Goal: Check status: Check status

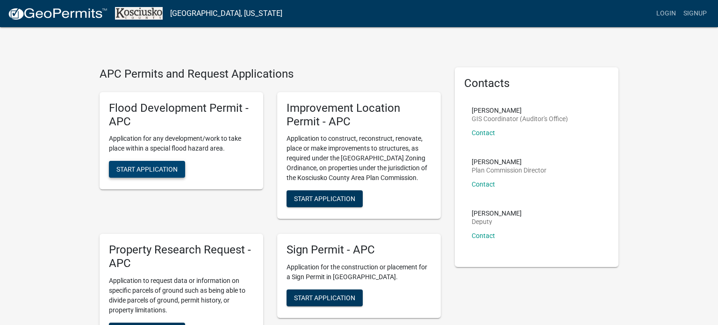
click at [153, 168] on span "Start Application" at bounding box center [146, 168] width 61 height 7
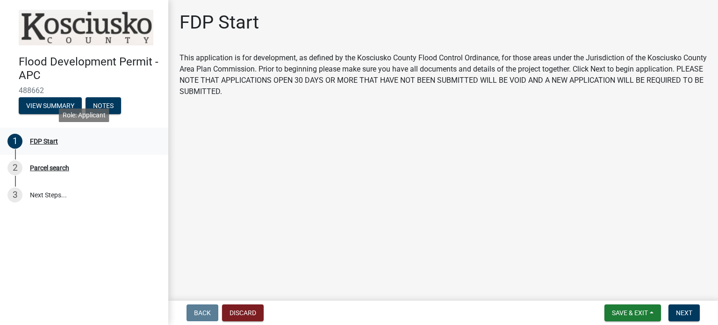
click at [51, 143] on div "FDP Start" at bounding box center [44, 141] width 28 height 7
click at [48, 170] on div "Parcel search" at bounding box center [49, 167] width 39 height 7
click at [684, 309] on span "Next" at bounding box center [684, 312] width 16 height 7
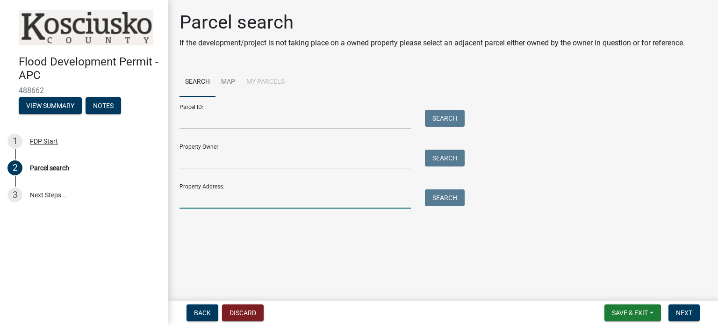
click at [201, 196] on input "Property Address:" at bounding box center [294, 198] width 231 height 19
type input "6401"
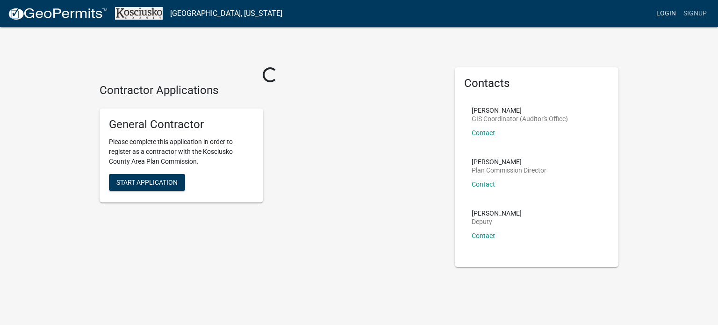
click at [667, 13] on link "Login" at bounding box center [665, 14] width 27 height 18
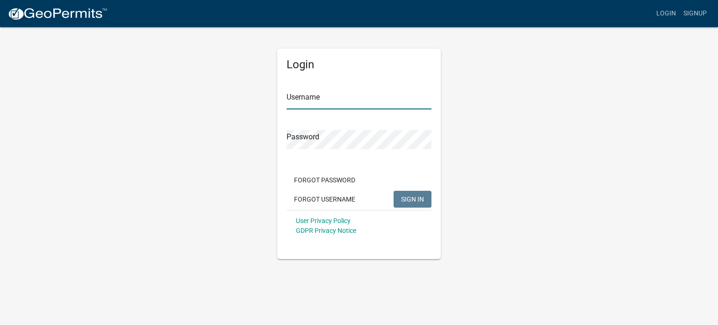
type input "ftnowaczyk"
click at [410, 199] on span "SIGN IN" at bounding box center [412, 198] width 23 height 7
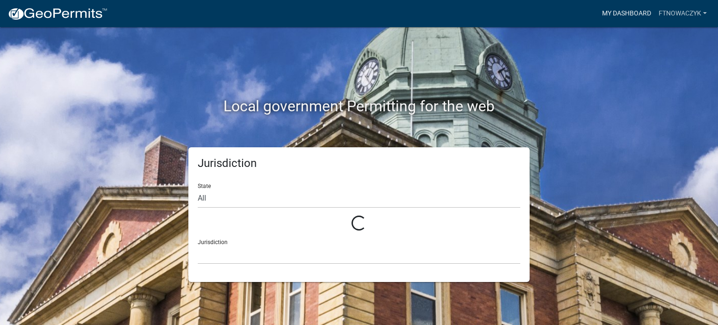
click at [614, 10] on link "My Dashboard" at bounding box center [626, 14] width 57 height 18
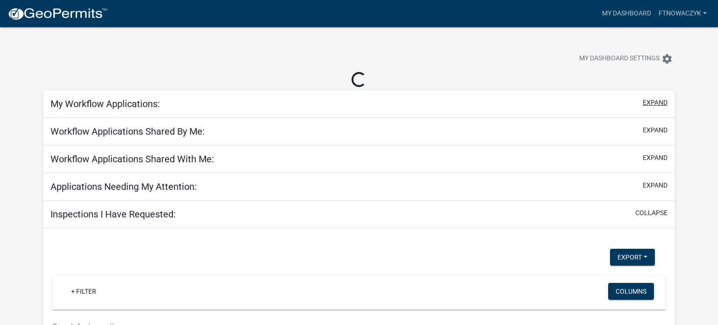
click at [652, 102] on button "expand" at bounding box center [655, 103] width 25 height 10
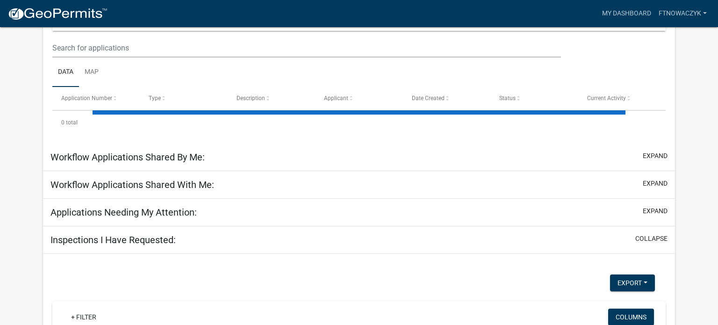
scroll to position [147, 0]
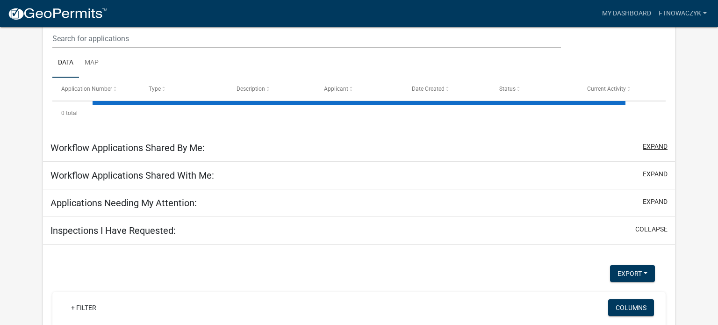
click at [654, 143] on button "expand" at bounding box center [655, 147] width 25 height 10
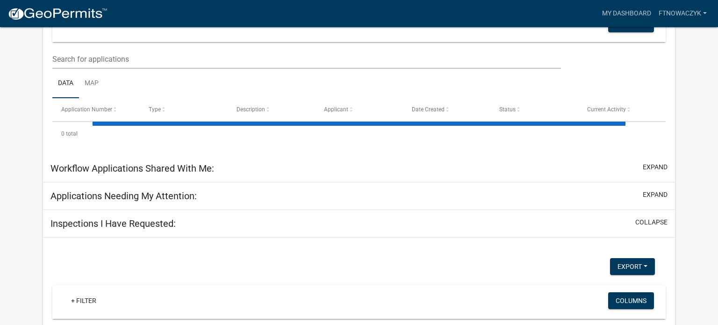
scroll to position [320, 0]
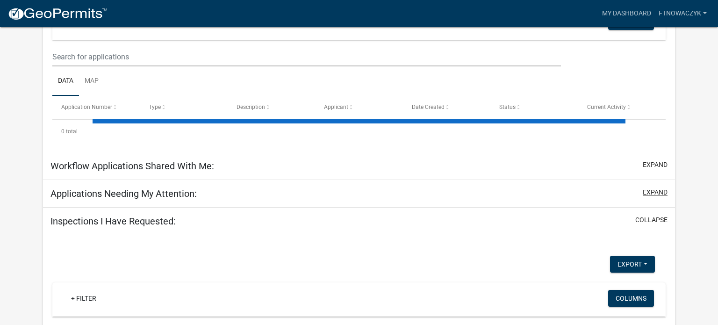
click at [656, 191] on button "expand" at bounding box center [655, 192] width 25 height 10
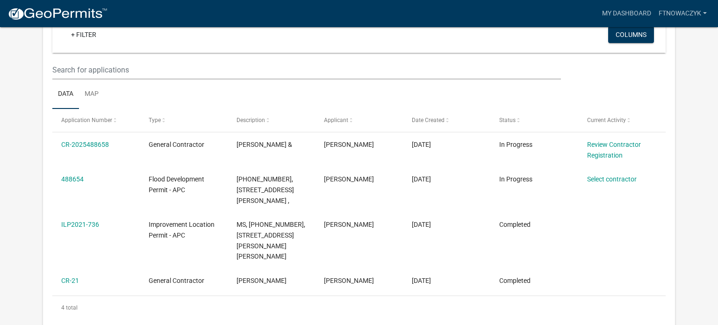
scroll to position [101, 0]
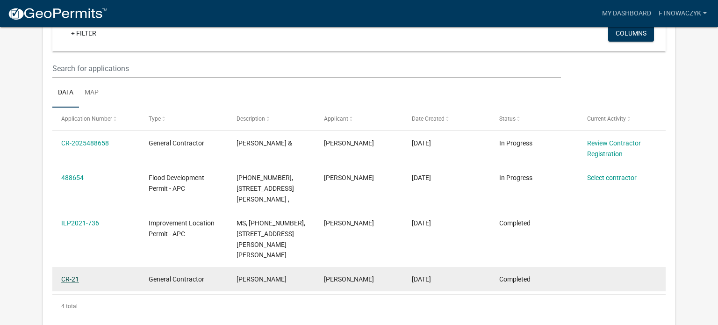
click at [73, 275] on link "CR-21" at bounding box center [70, 278] width 18 height 7
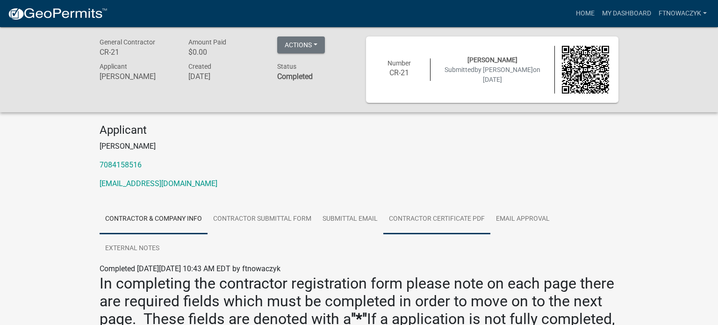
click at [451, 217] on link "Contractor Certificate PDF" at bounding box center [436, 219] width 107 height 30
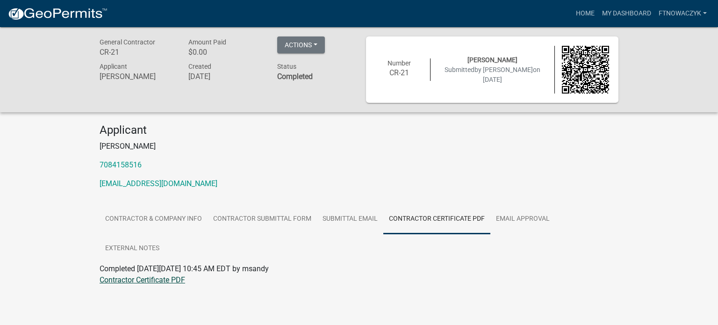
click at [149, 280] on link "Contractor Certificate PDF" at bounding box center [143, 279] width 86 height 9
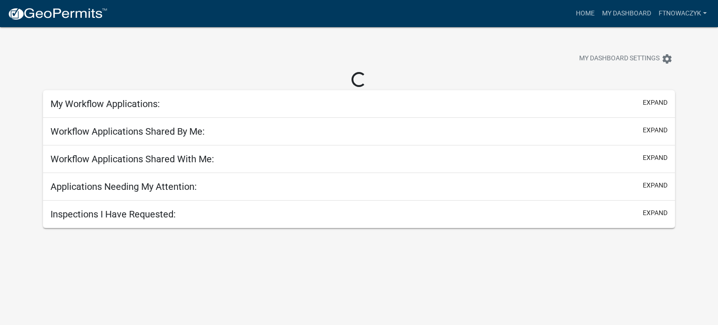
scroll to position [27, 0]
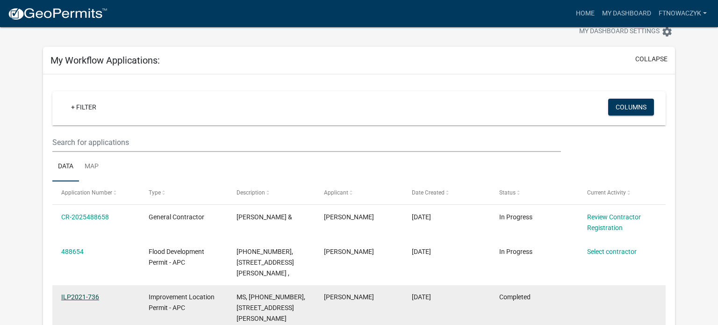
click at [83, 293] on link "ILP2021-736" at bounding box center [80, 296] width 38 height 7
